Goal: Information Seeking & Learning: Learn about a topic

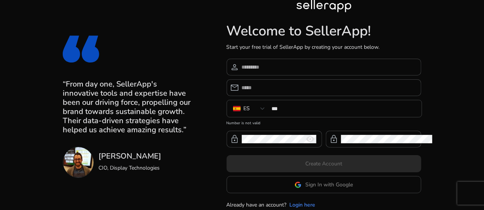
scroll to position [18, 0]
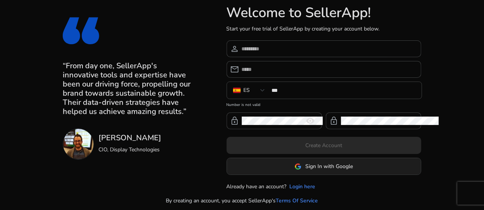
click at [282, 167] on span at bounding box center [324, 166] width 194 height 18
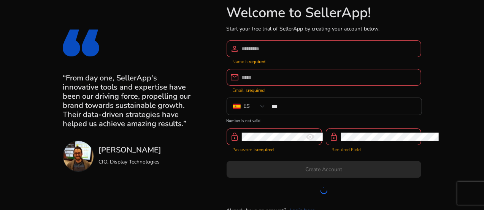
scroll to position [30, 0]
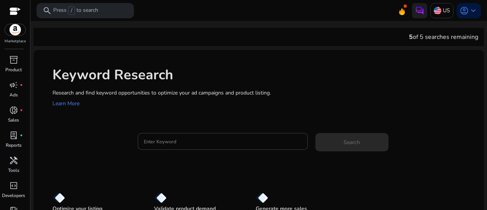
scroll to position [32, 0]
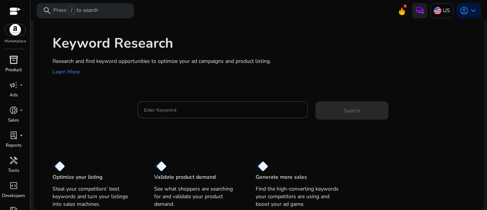
click at [17, 68] on p "Product" at bounding box center [13, 69] width 16 height 7
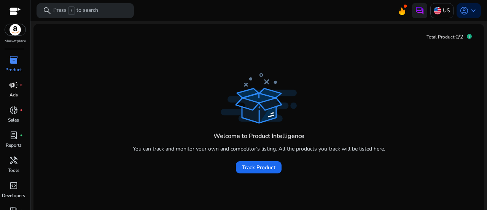
click at [16, 97] on p "Ads" at bounding box center [14, 94] width 8 height 7
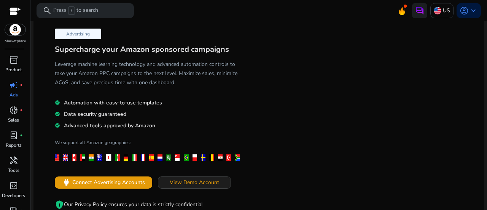
scroll to position [23, 0]
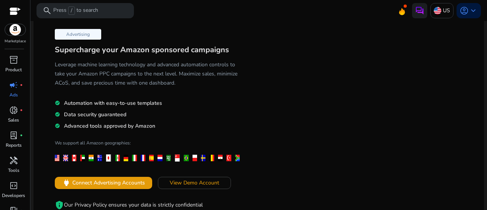
click at [70, 49] on h3 "Supercharge your Amazon sponsored campaigns" at bounding box center [149, 49] width 189 height 9
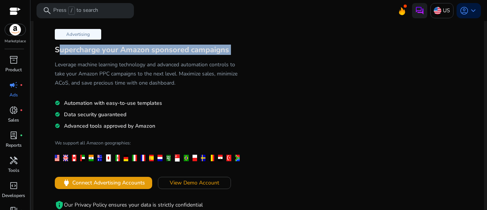
click at [70, 49] on h3 "Supercharge your Amazon sponsored campaigns" at bounding box center [149, 49] width 189 height 9
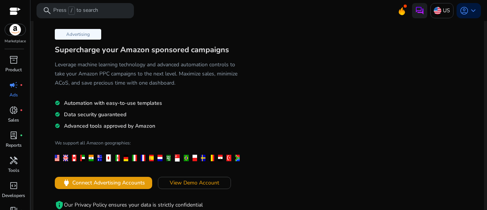
click at [189, 69] on h5 "Leverage machine learning technology and advanced automation controls to take y…" at bounding box center [149, 73] width 189 height 27
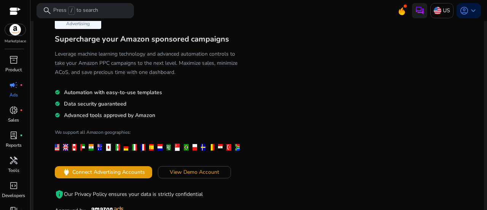
scroll to position [51, 0]
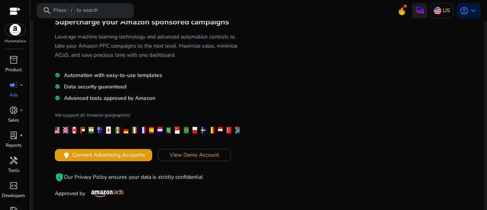
click at [121, 80] on div "Advertising Supercharge your Amazon sponsored campaigns Leverage machine learni…" at bounding box center [149, 98] width 219 height 201
click at [128, 76] on span "Automation with easy-to-use templates" at bounding box center [113, 75] width 98 height 7
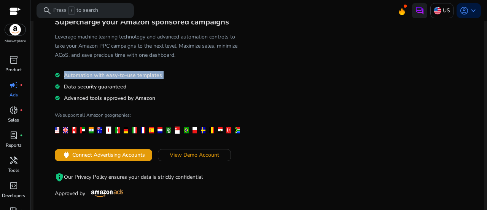
click at [128, 76] on span "Automation with easy-to-use templates" at bounding box center [113, 75] width 98 height 7
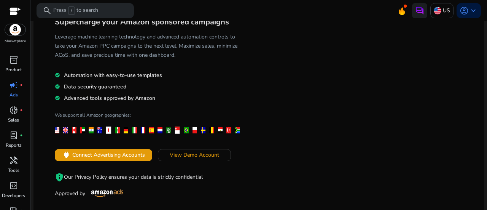
drag, startPoint x: 128, startPoint y: 76, endPoint x: 112, endPoint y: 84, distance: 17.7
click at [112, 84] on span "Data security guaranteed" at bounding box center [95, 86] width 62 height 7
click at [121, 98] on span "Advanced tools approved by Amazon" at bounding box center [109, 97] width 91 height 7
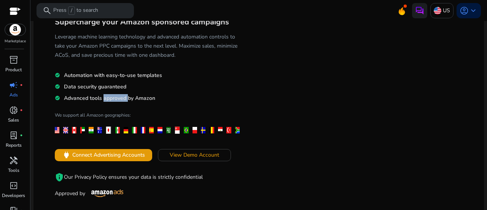
click at [121, 98] on span "Advanced tools approved by Amazon" at bounding box center [109, 97] width 91 height 7
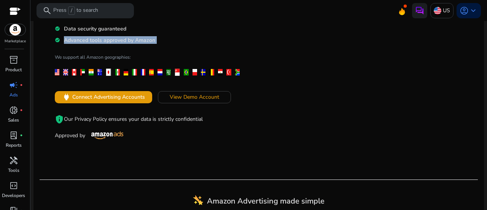
scroll to position [142, 0]
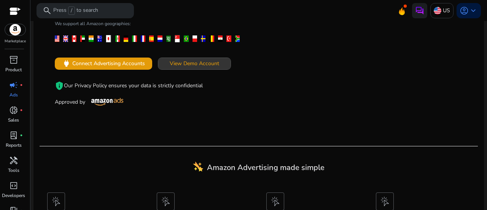
click at [190, 63] on span "View Demo Account" at bounding box center [194, 63] width 49 height 8
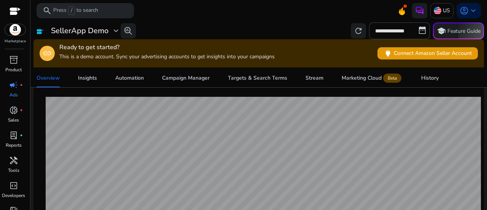
scroll to position [74, 0]
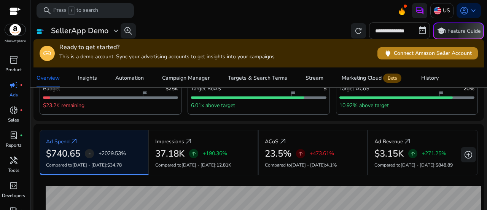
click at [417, 54] on span "power Connect Amazon Seller Account" at bounding box center [428, 53] width 88 height 9
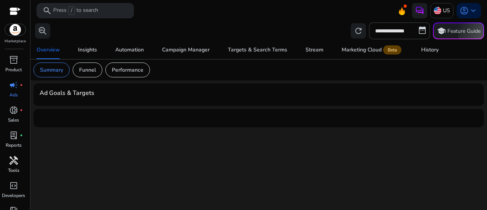
click at [14, 167] on p "Tools" at bounding box center [13, 170] width 11 height 7
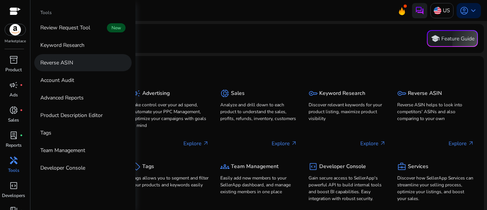
click at [75, 58] on link "Reverse ASIN" at bounding box center [82, 62] width 97 height 17
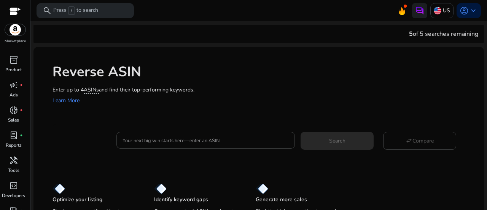
click at [163, 147] on div at bounding box center [206, 140] width 167 height 17
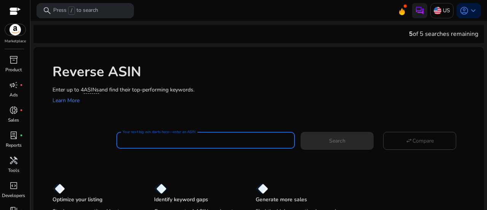
click at [171, 138] on input "Your next big win starts here—enter an ASIN" at bounding box center [206, 140] width 167 height 8
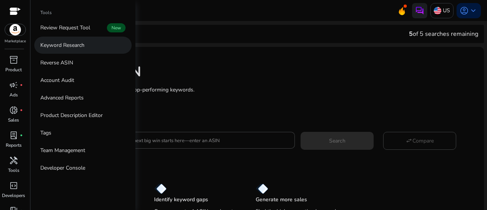
click at [78, 43] on p "Keyword Research" at bounding box center [62, 45] width 44 height 8
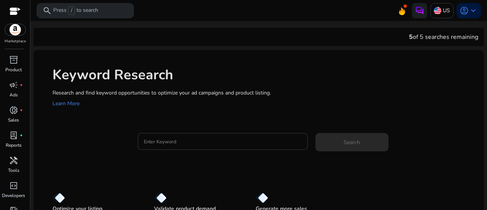
click at [175, 139] on input "Enter Keyword" at bounding box center [223, 141] width 158 height 8
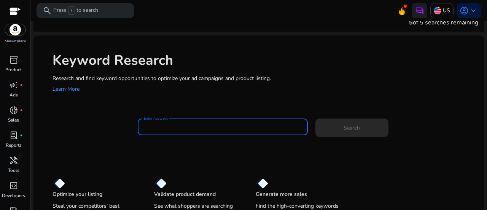
scroll to position [32, 0]
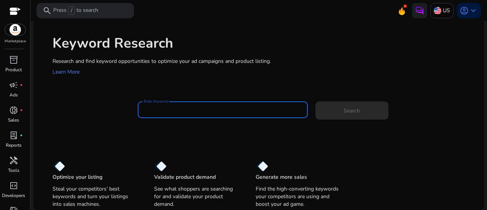
click at [188, 105] on input "Enter Keyword" at bounding box center [223, 109] width 158 height 8
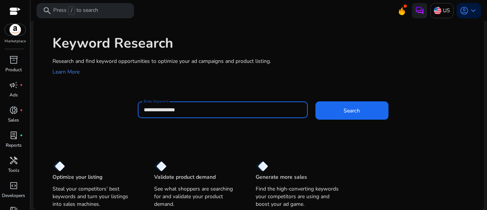
scroll to position [0, 0]
type input "**********"
click at [315, 101] on button "Search" at bounding box center [351, 110] width 73 height 18
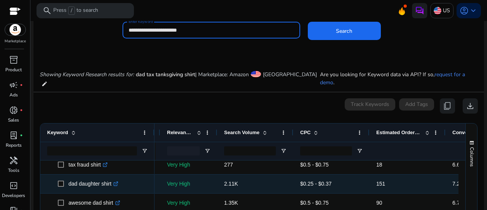
scroll to position [34, 0]
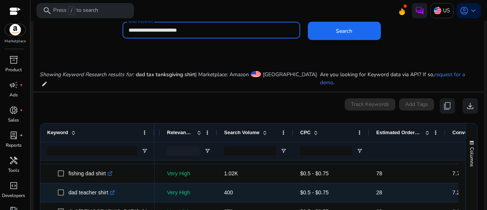
click at [114, 190] on icon at bounding box center [113, 191] width 3 height 3
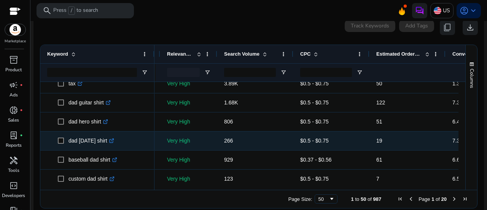
click at [114, 138] on icon ".st0{fill:#2c8af8}" at bounding box center [111, 140] width 5 height 5
